Goal: Information Seeking & Learning: Learn about a topic

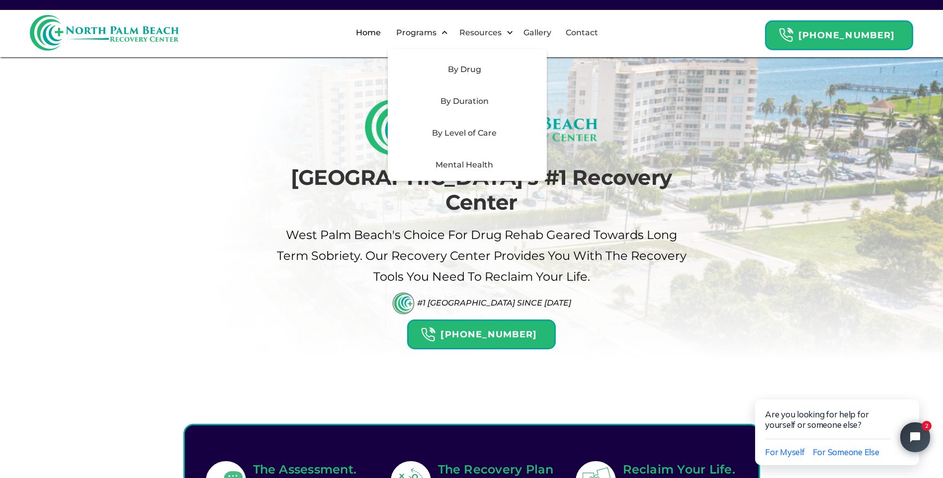
click at [466, 132] on div "By Level of Care" at bounding box center [464, 133] width 141 height 12
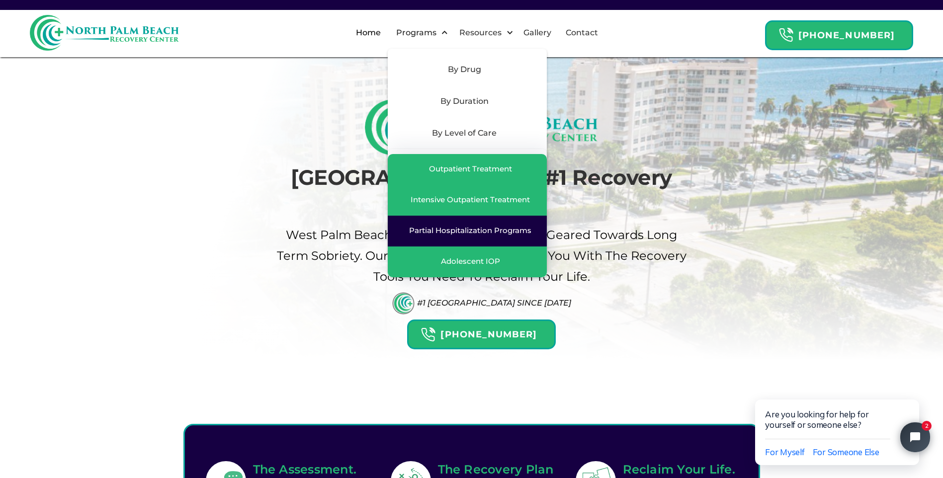
click at [472, 230] on div "Partial Hospitalization Programs" at bounding box center [470, 231] width 122 height 10
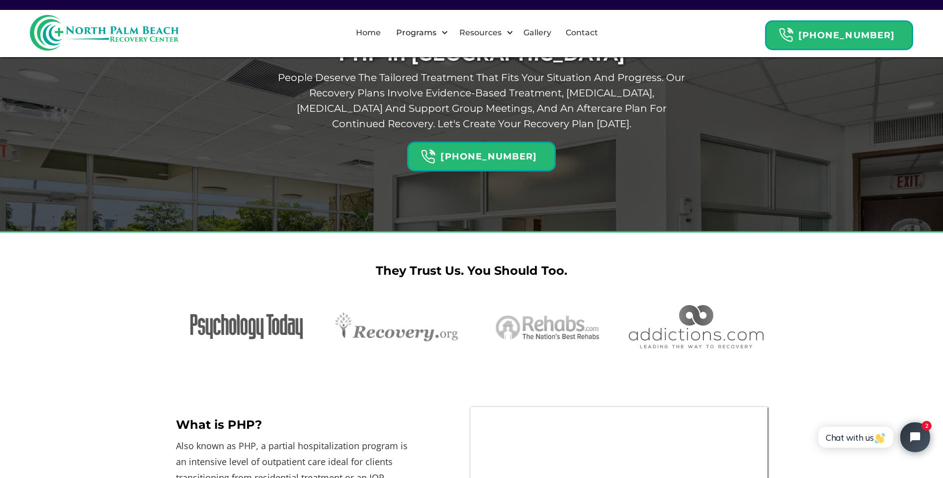
scroll to position [105, 0]
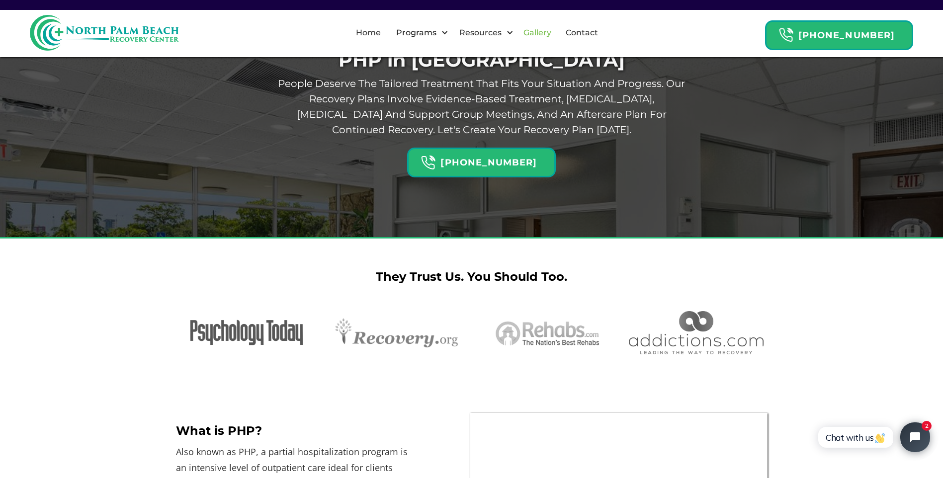
click at [540, 34] on link "Gallery" at bounding box center [538, 33] width 40 height 32
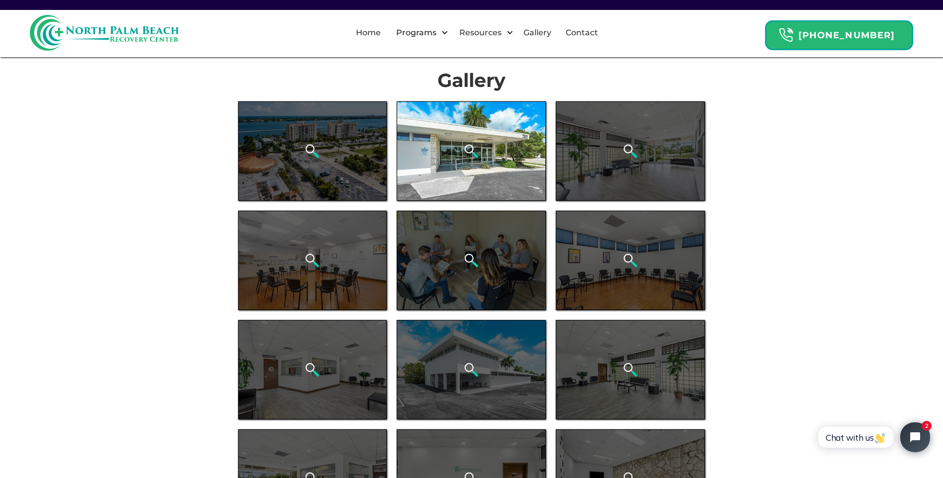
click at [494, 170] on div "open lightbox" at bounding box center [471, 150] width 149 height 99
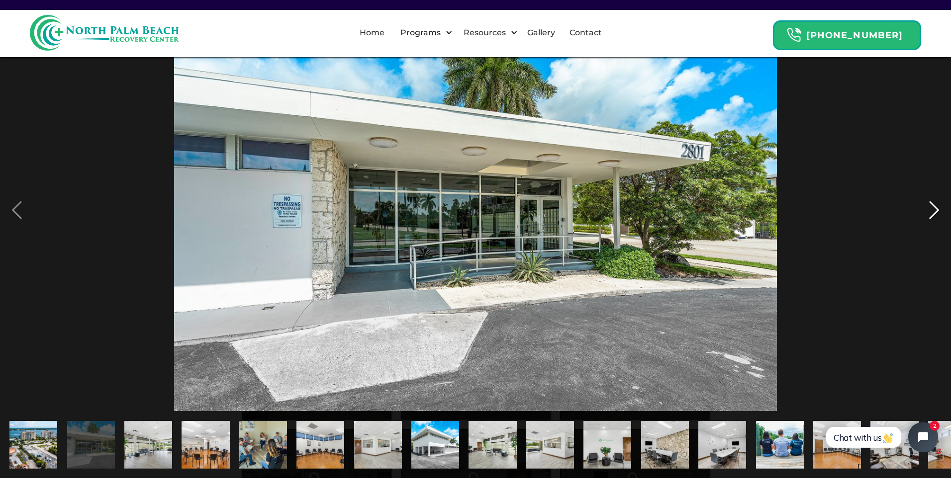
click at [934, 212] on div "next image" at bounding box center [934, 210] width 34 height 402
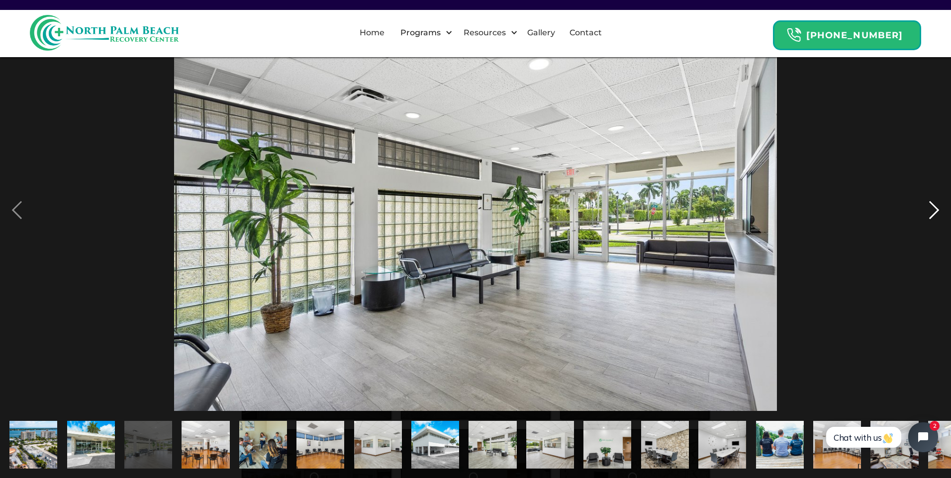
click at [934, 212] on div "next image" at bounding box center [934, 210] width 34 height 402
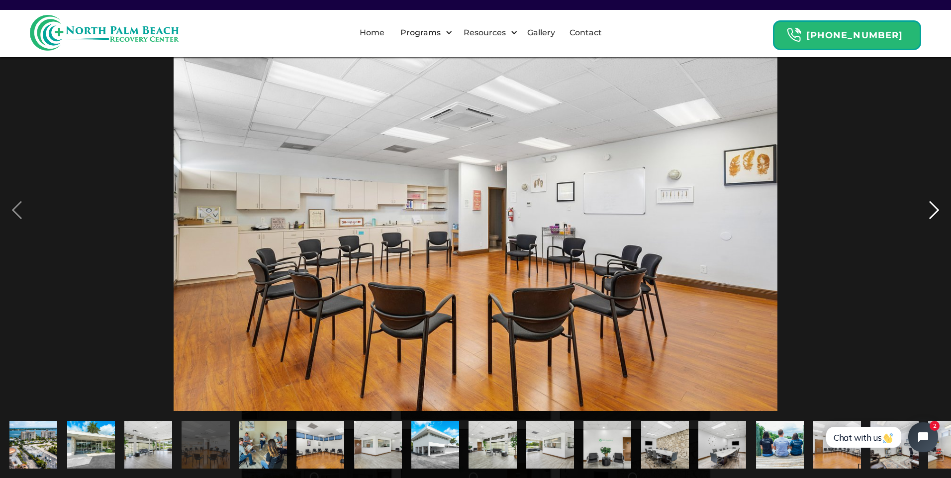
click at [934, 212] on div "next image" at bounding box center [934, 210] width 34 height 402
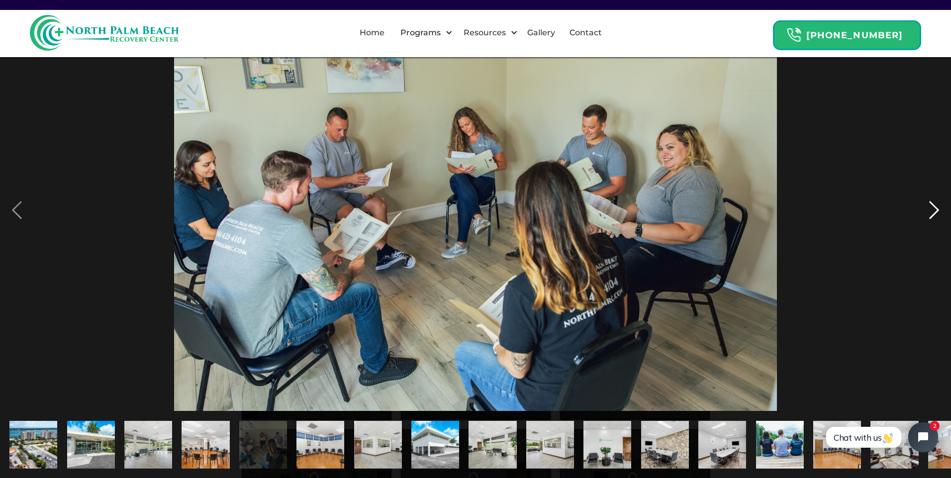
click at [934, 212] on div "next image" at bounding box center [934, 210] width 34 height 402
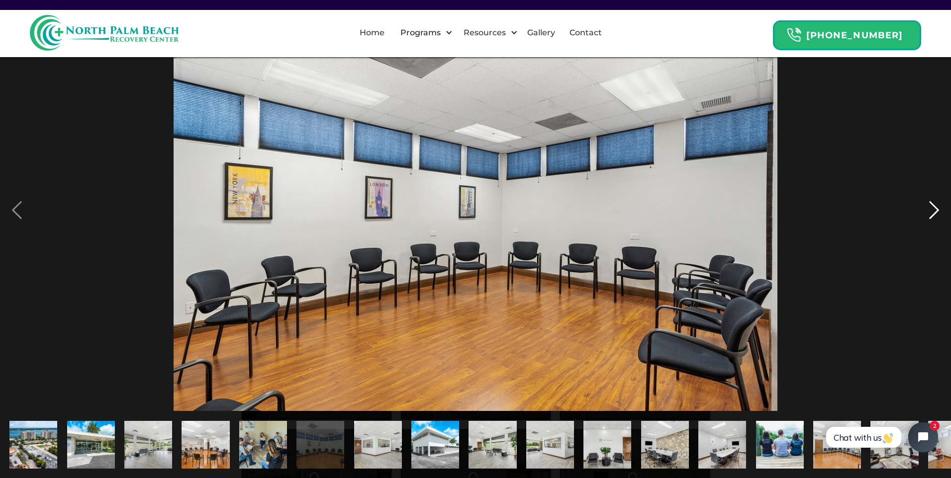
click at [934, 212] on div "next image" at bounding box center [934, 210] width 34 height 402
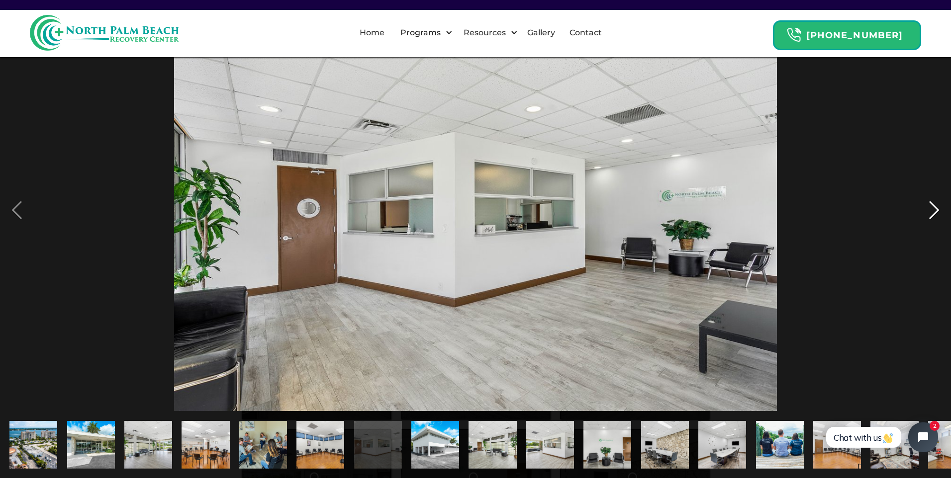
click at [934, 212] on div "next image" at bounding box center [934, 210] width 34 height 402
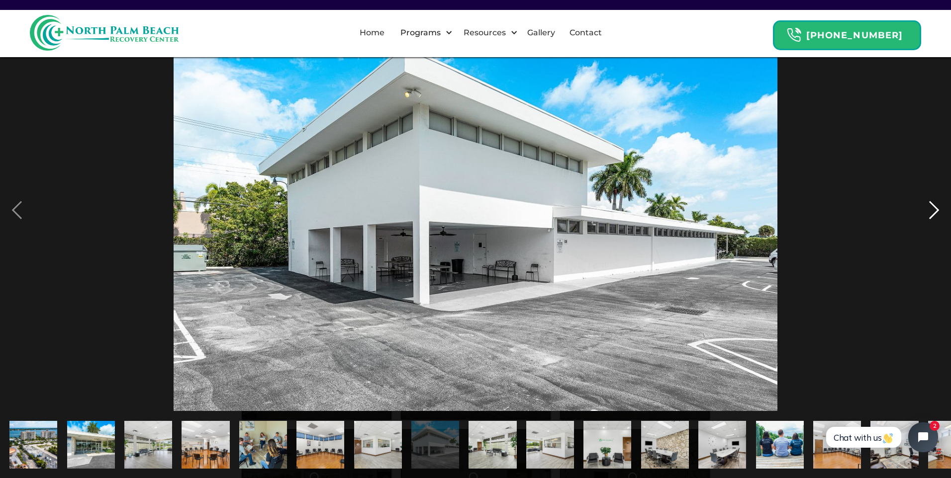
click at [934, 212] on div "next image" at bounding box center [934, 210] width 34 height 402
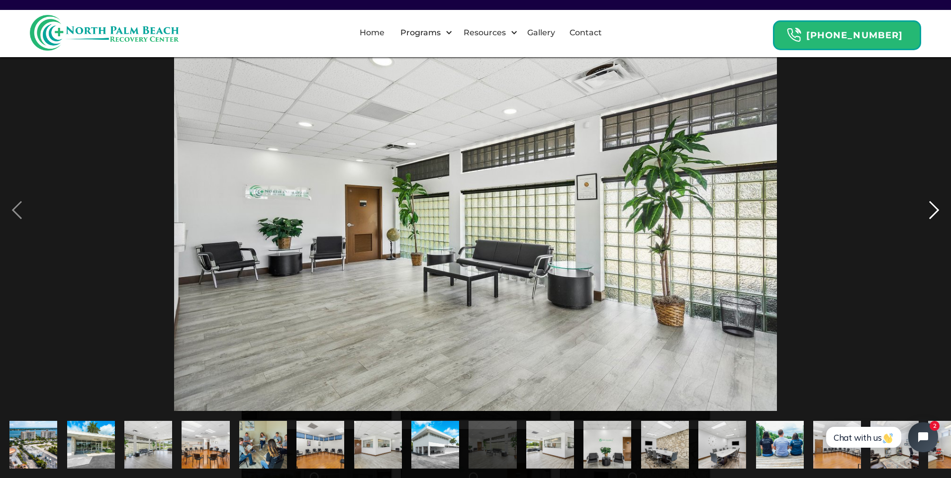
click at [934, 212] on div "next image" at bounding box center [934, 210] width 34 height 402
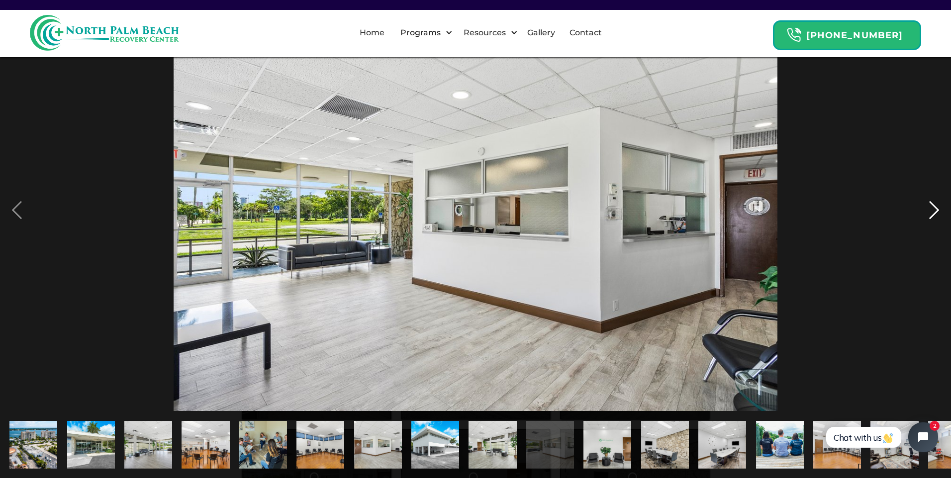
click at [934, 212] on div "next image" at bounding box center [934, 210] width 34 height 402
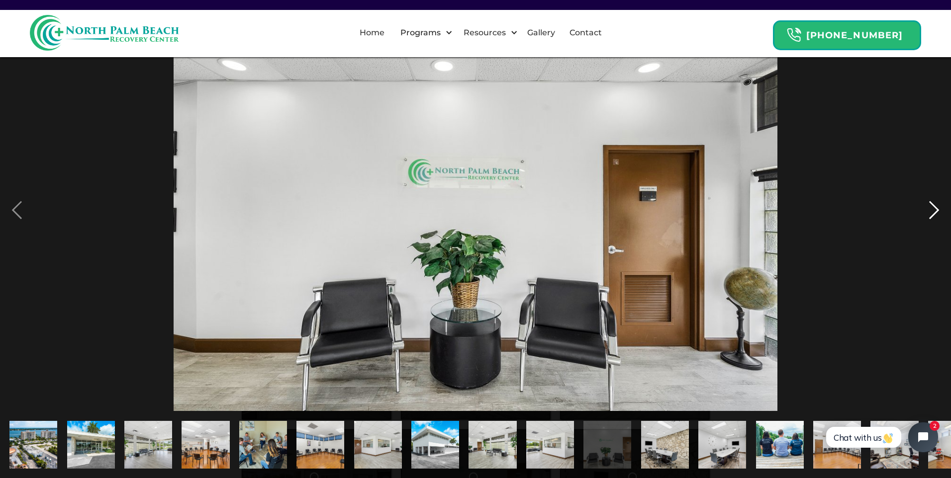
click at [934, 212] on div "next image" at bounding box center [934, 210] width 34 height 402
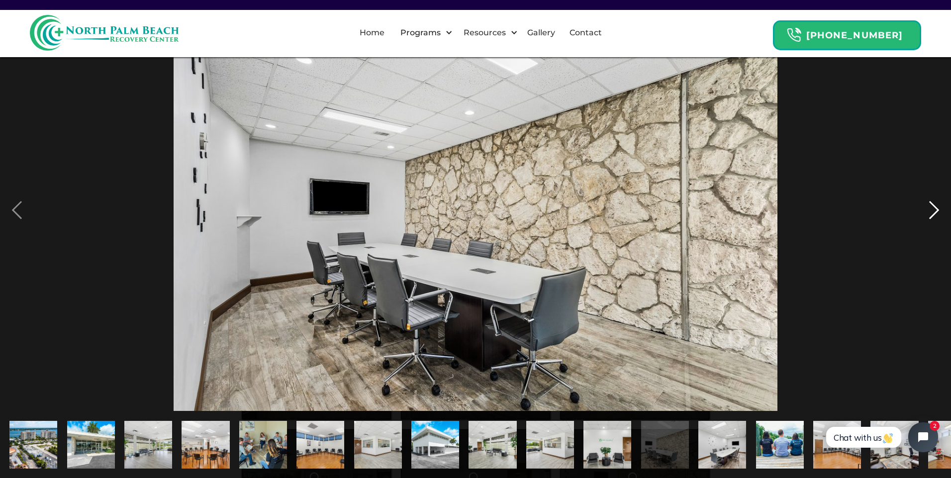
click at [934, 212] on div "next image" at bounding box center [934, 210] width 34 height 402
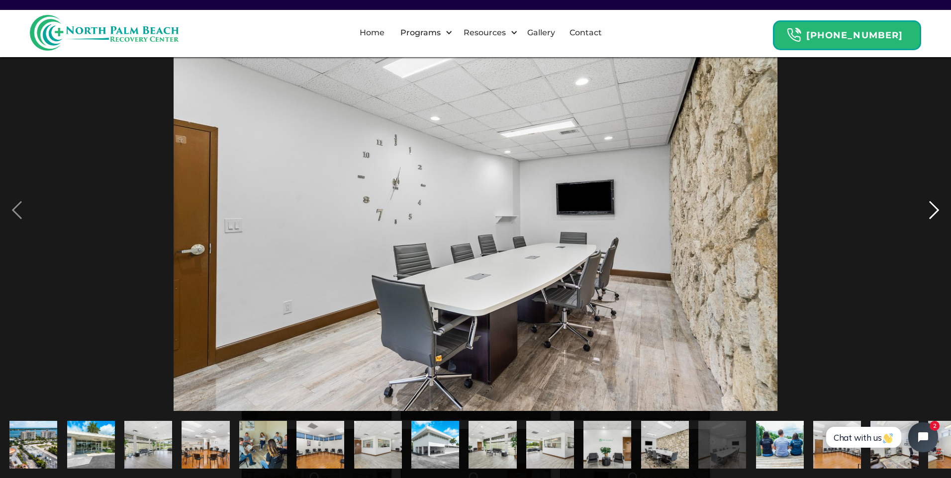
click at [934, 212] on div "next image" at bounding box center [934, 210] width 34 height 402
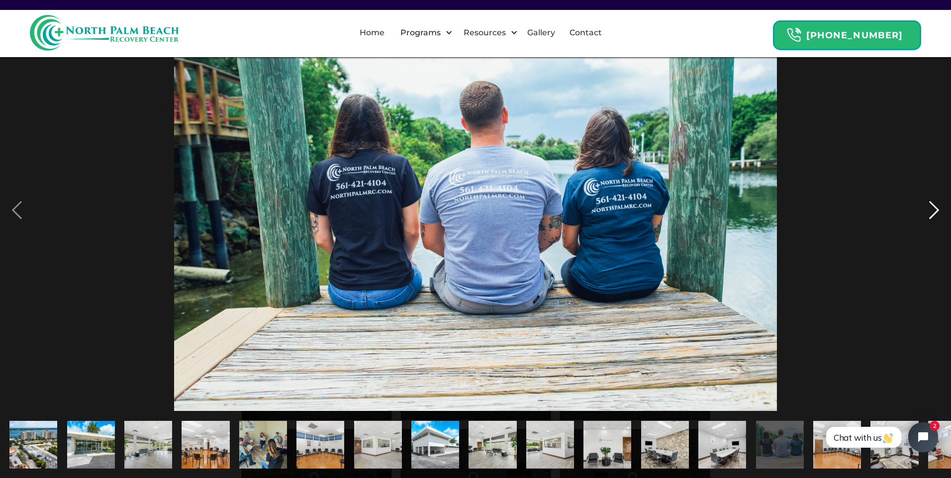
click at [934, 212] on div "next image" at bounding box center [934, 210] width 34 height 402
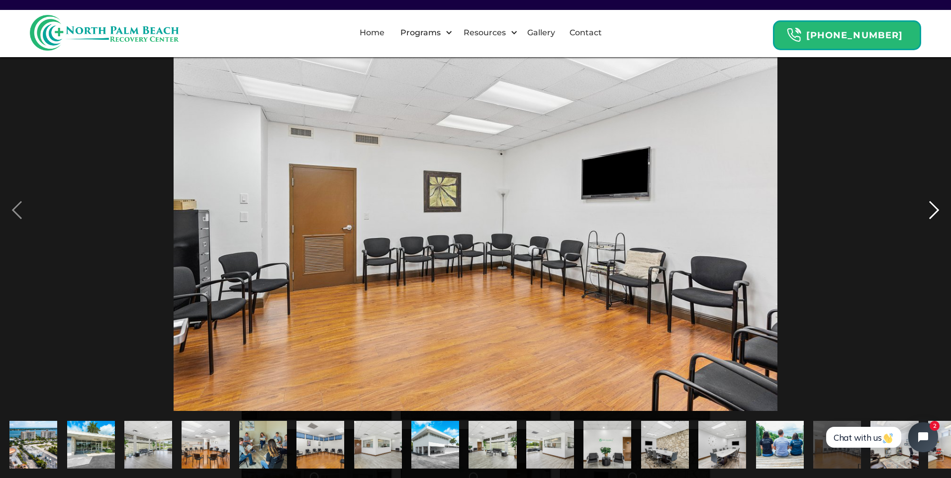
click at [934, 212] on div "next image" at bounding box center [934, 210] width 34 height 402
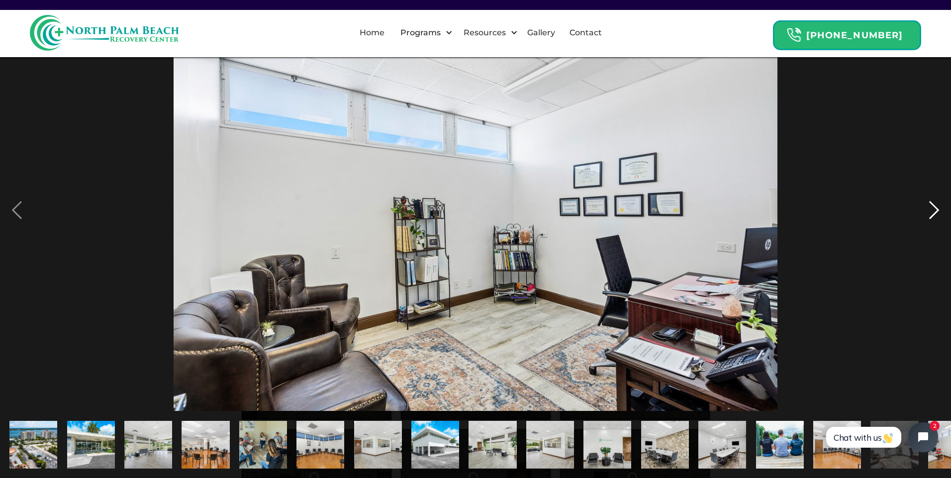
click at [934, 212] on div "next image" at bounding box center [934, 210] width 34 height 402
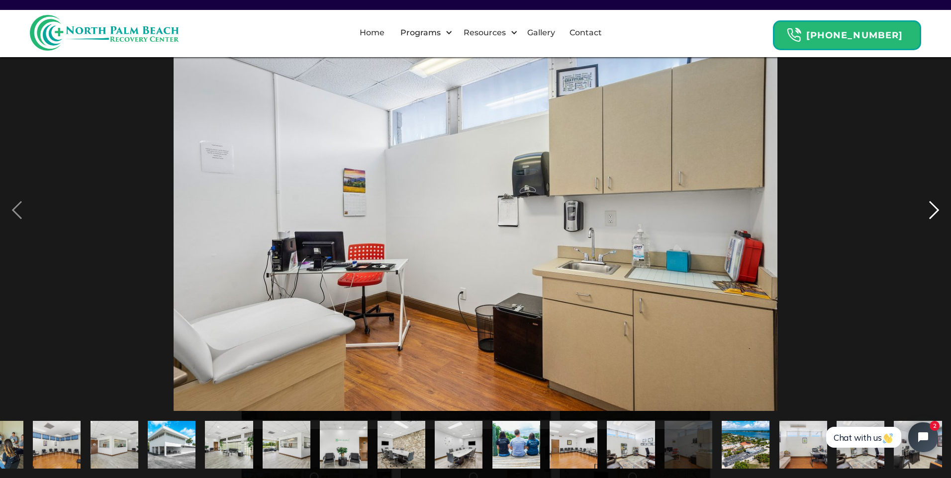
scroll to position [0, 264]
click at [934, 212] on div "next image" at bounding box center [934, 210] width 34 height 402
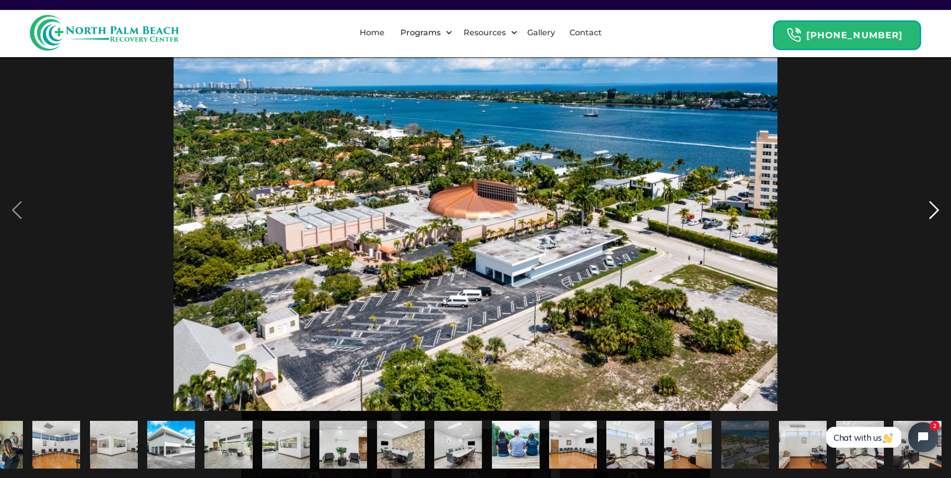
click at [934, 212] on div "next image" at bounding box center [934, 210] width 34 height 402
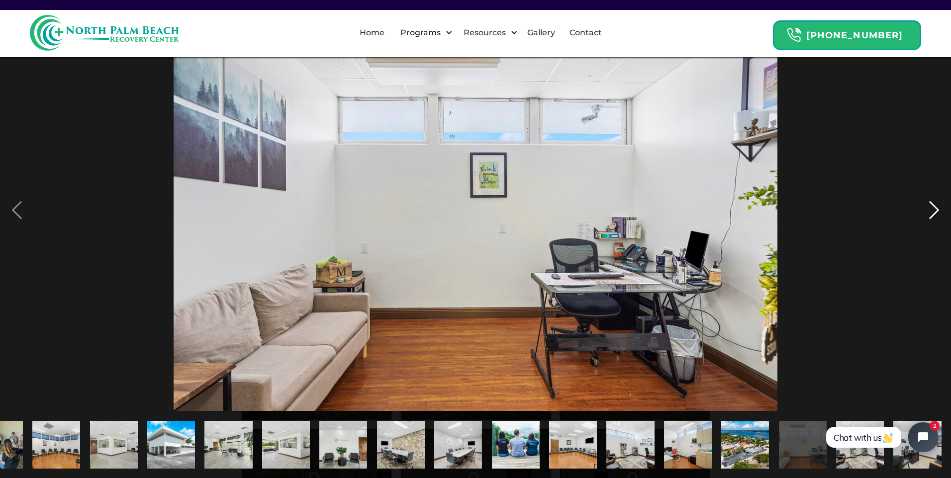
click at [934, 212] on div "next image" at bounding box center [934, 210] width 34 height 402
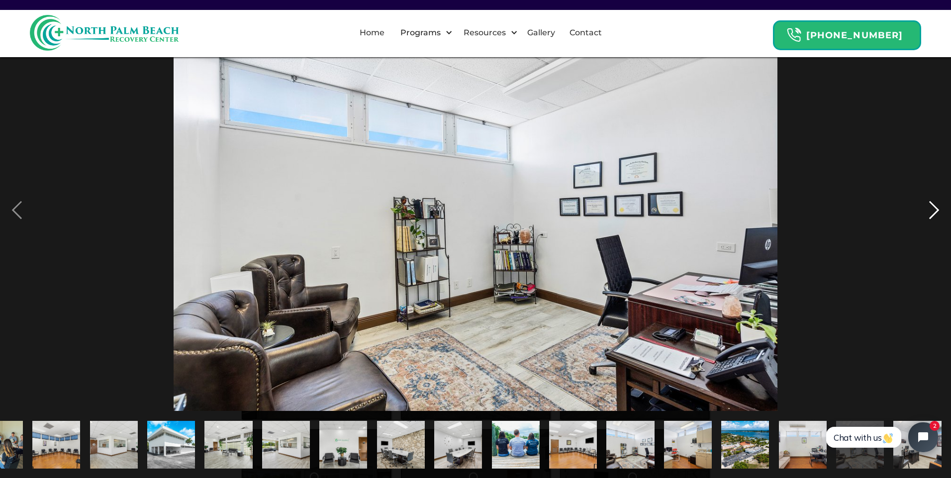
click at [934, 212] on div "next image" at bounding box center [934, 210] width 34 height 402
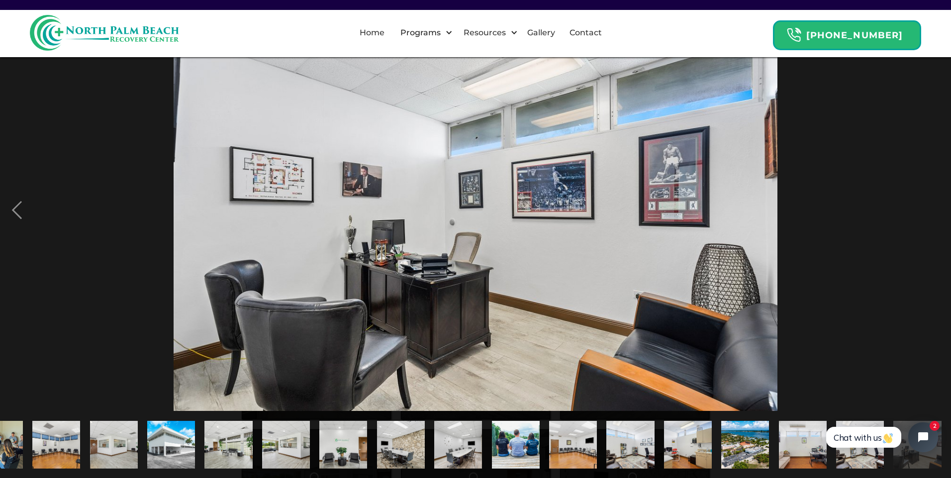
click at [934, 212] on div "next image" at bounding box center [934, 210] width 34 height 402
click at [385, 36] on link "Home" at bounding box center [372, 33] width 37 height 32
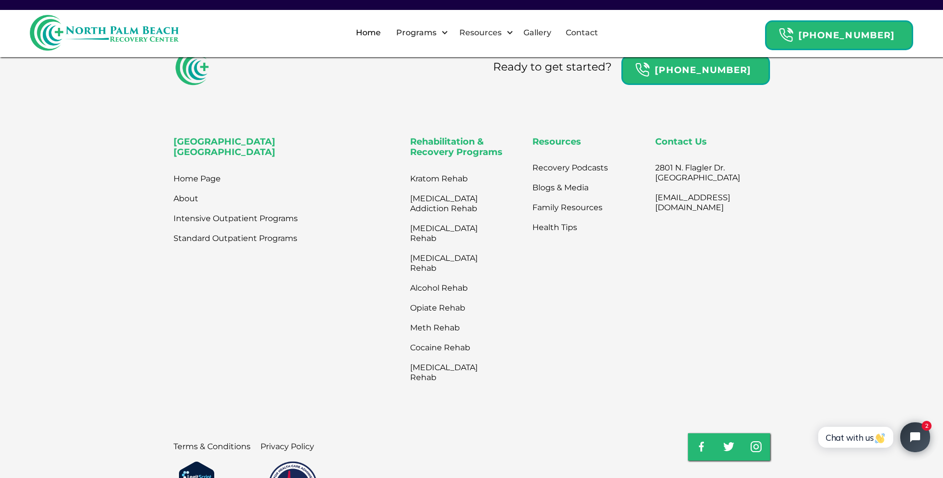
scroll to position [3381, 0]
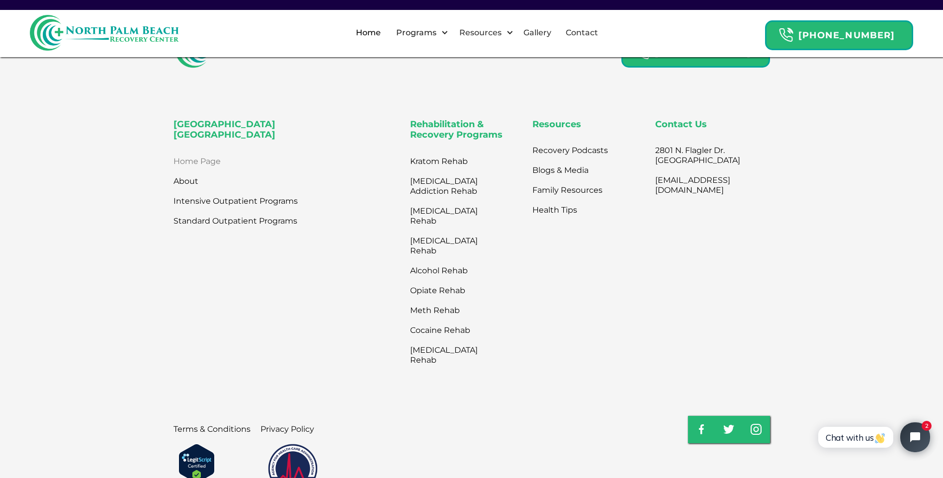
click at [208, 152] on link "Home Page" at bounding box center [197, 162] width 47 height 20
